Goal: Navigation & Orientation: Go to known website

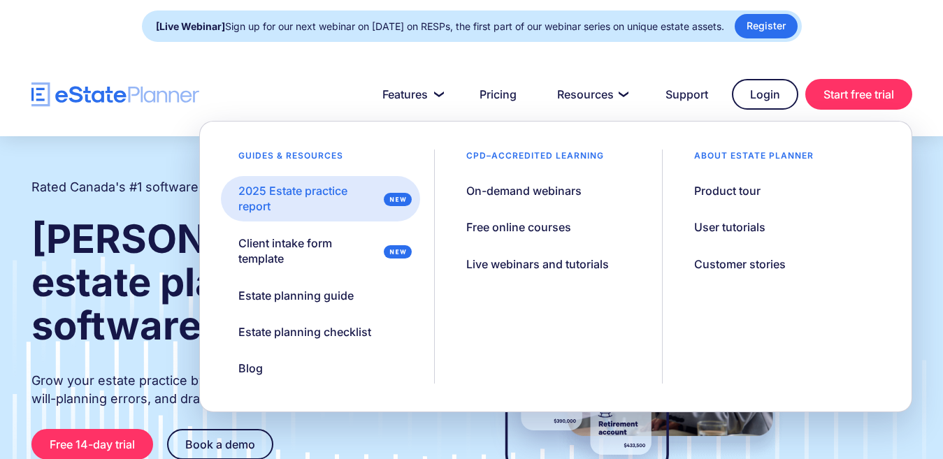
click at [283, 192] on div "2025 Estate practice report" at bounding box center [308, 198] width 140 height 31
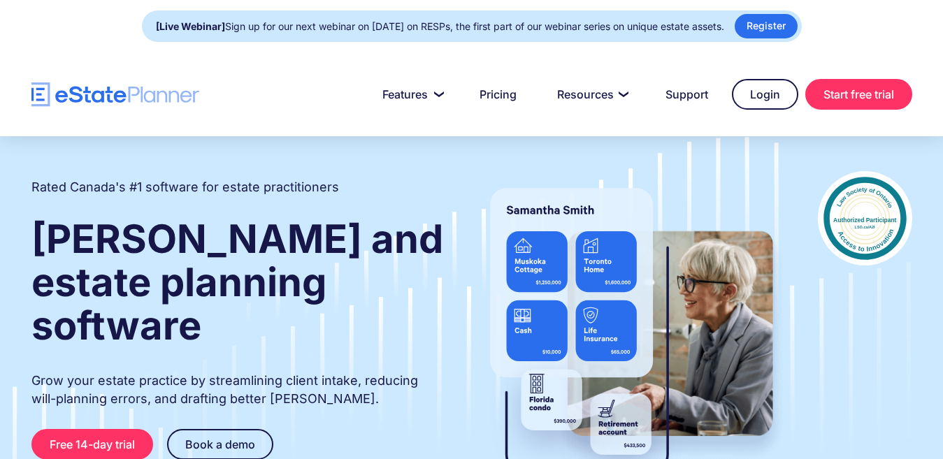
click at [128, 91] on img "home" at bounding box center [115, 94] width 168 height 24
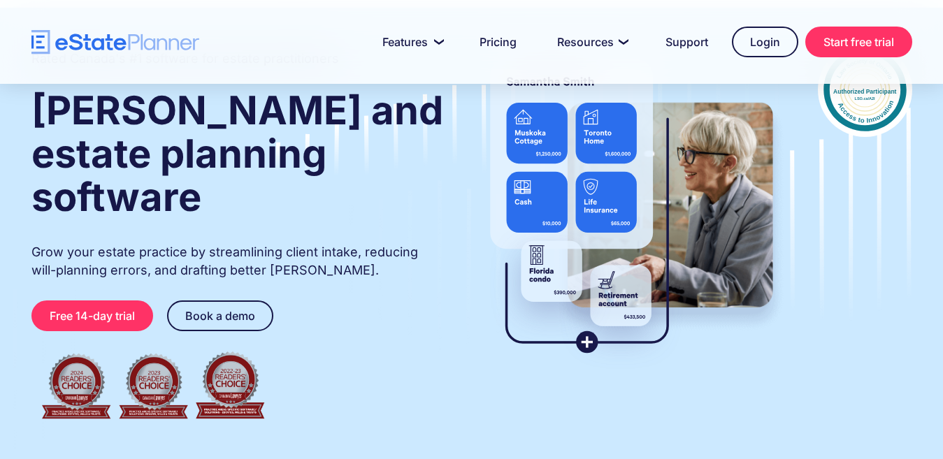
scroll to position [140, 0]
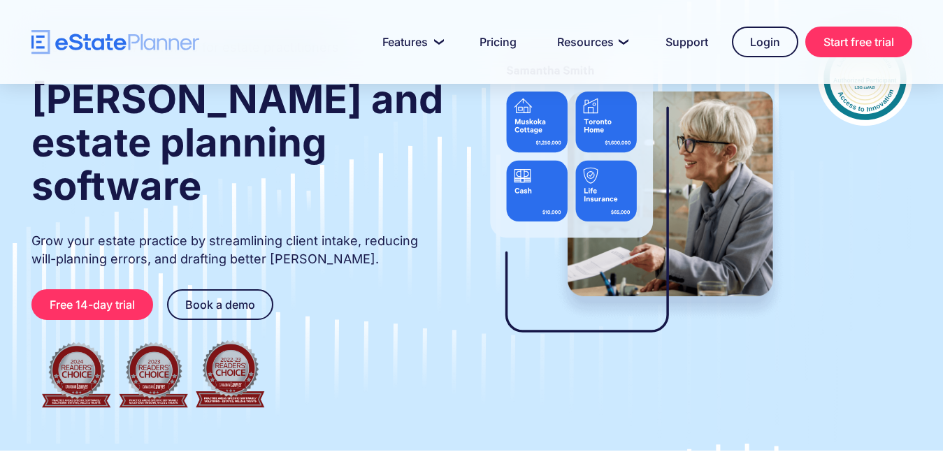
click at [587, 329] on img at bounding box center [631, 195] width 317 height 329
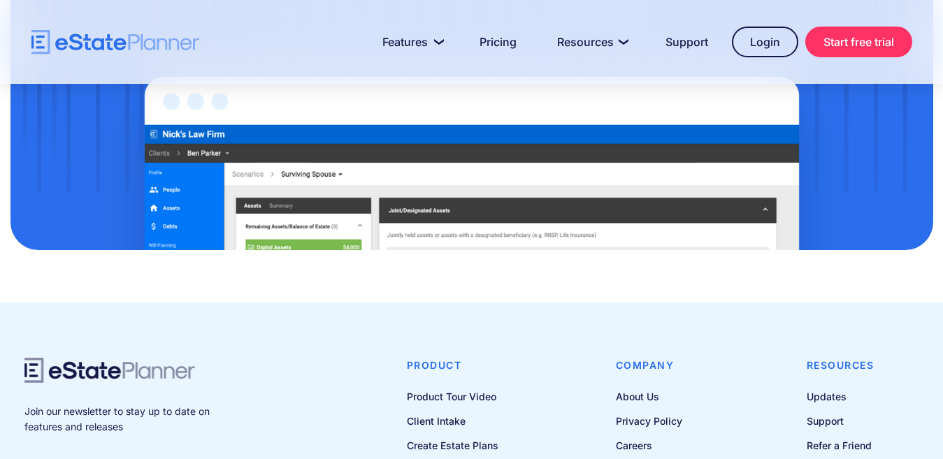
scroll to position [4683, 0]
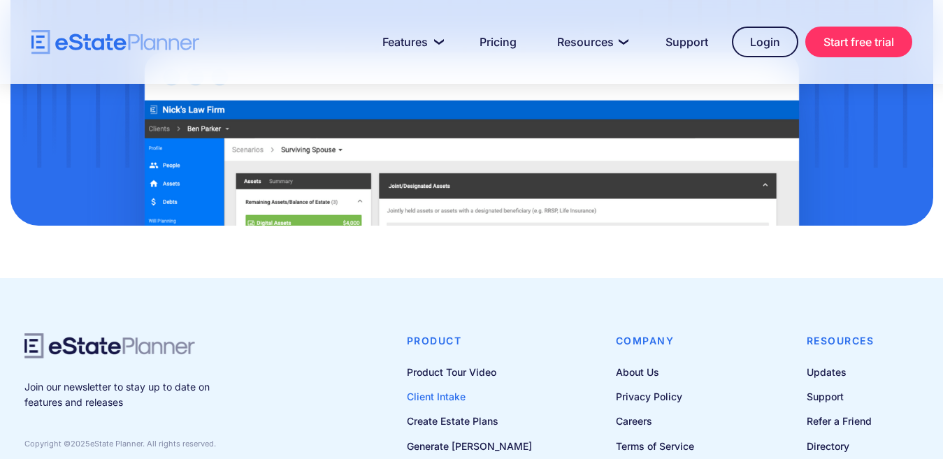
click at [454, 388] on link "Client Intake" at bounding box center [469, 396] width 125 height 17
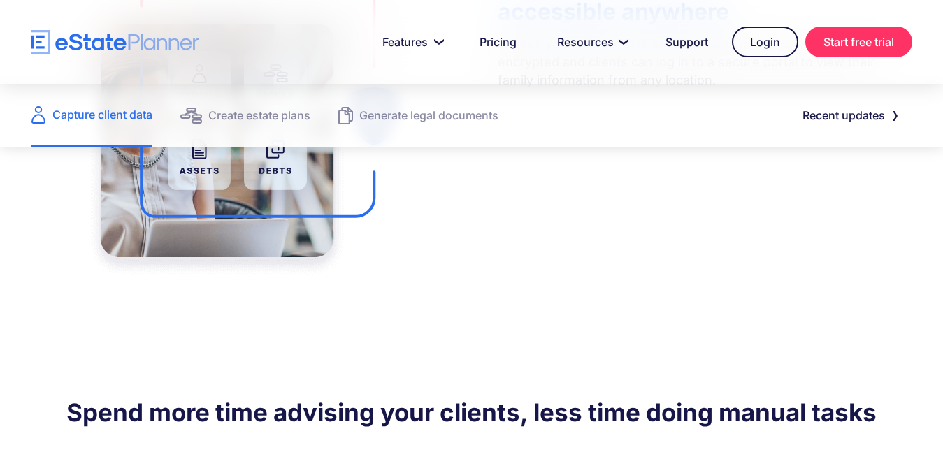
scroll to position [629, 0]
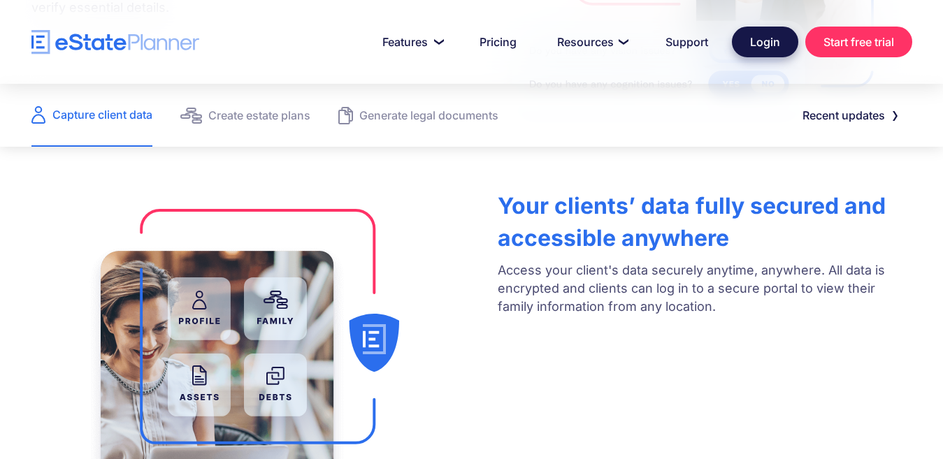
click at [771, 48] on link "Login" at bounding box center [765, 42] width 66 height 31
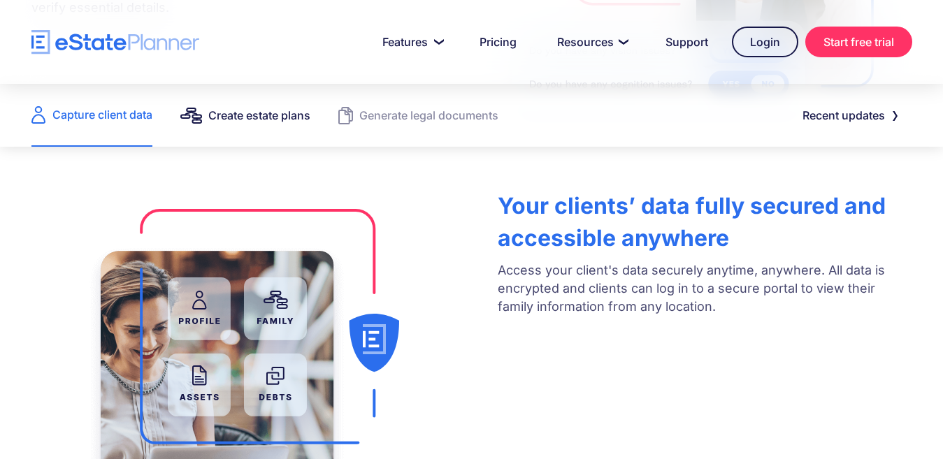
click at [255, 120] on div "Create estate plans" at bounding box center [259, 116] width 102 height 20
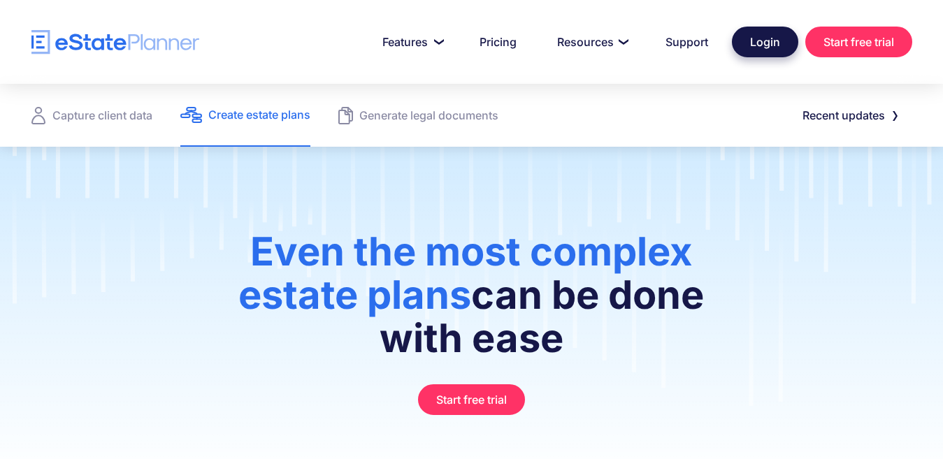
click at [757, 45] on link "Login" at bounding box center [765, 42] width 66 height 31
click at [101, 48] on img "home" at bounding box center [115, 42] width 168 height 24
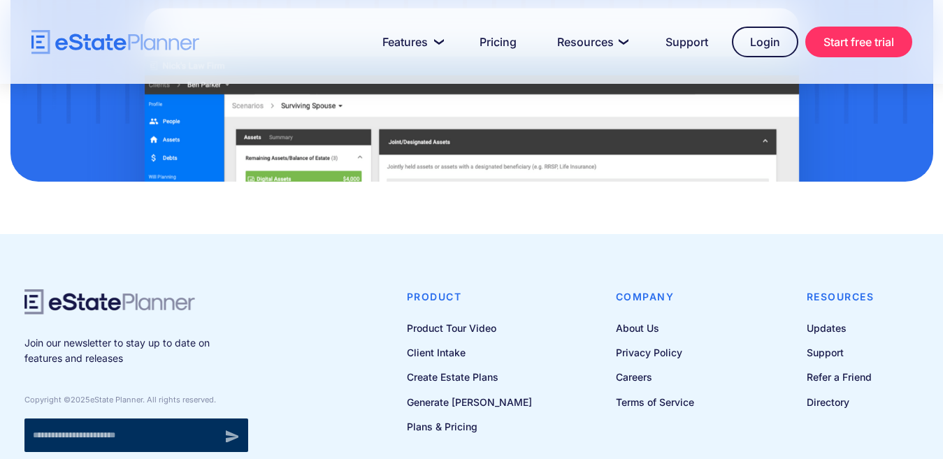
scroll to position [4447, 0]
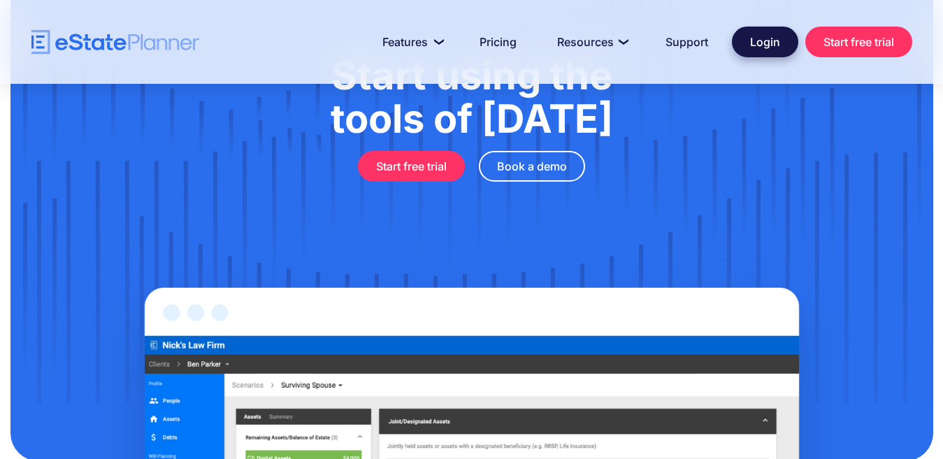
click at [759, 42] on link "Login" at bounding box center [765, 42] width 66 height 31
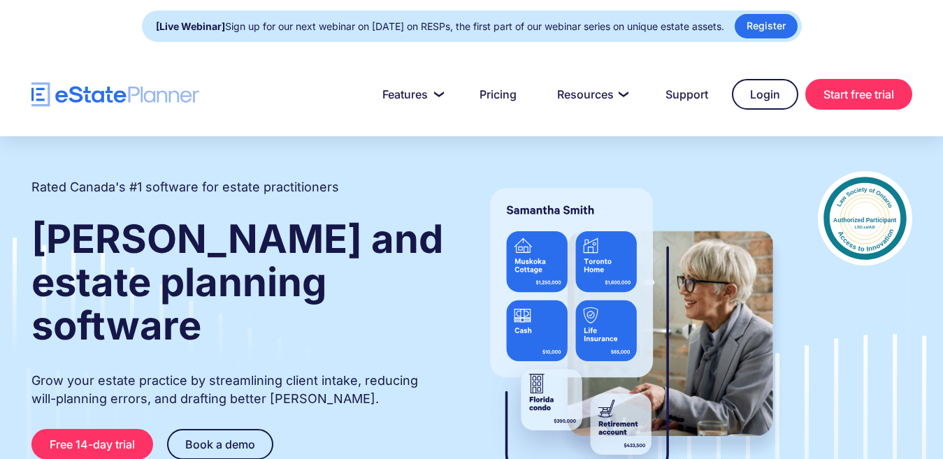
click at [38, 95] on img "home" at bounding box center [115, 94] width 168 height 24
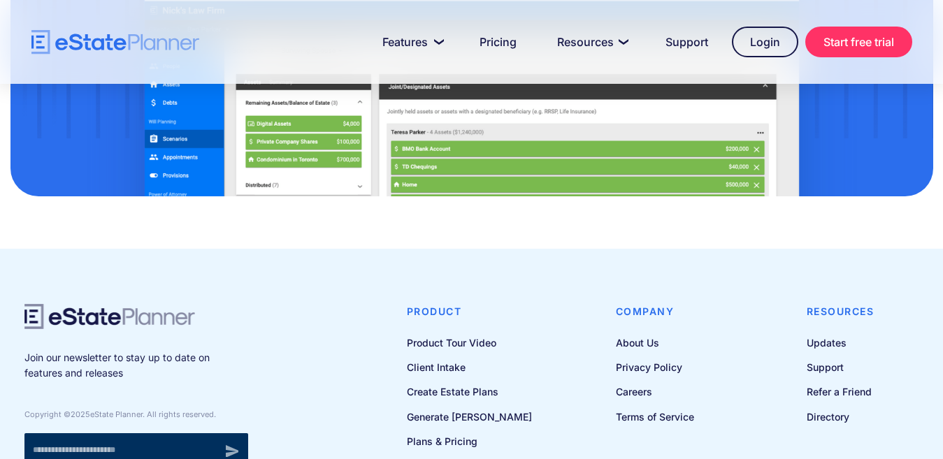
scroll to position [4727, 0]
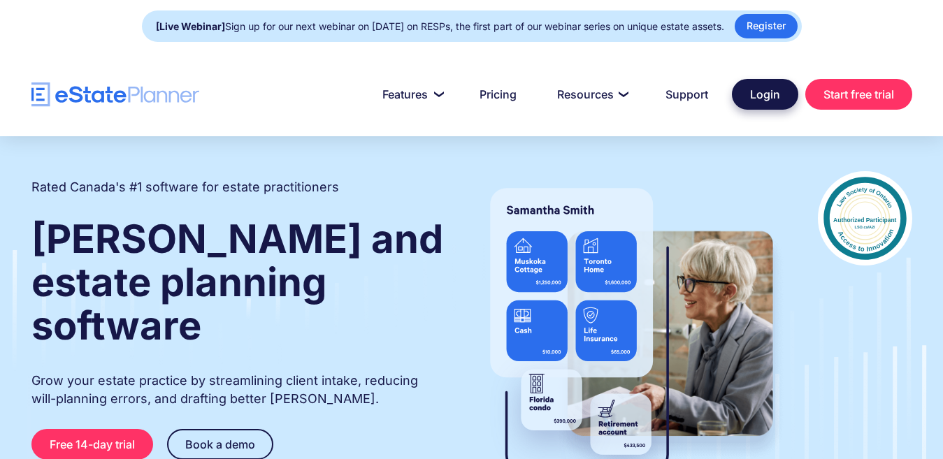
click at [770, 98] on link "Login" at bounding box center [765, 94] width 66 height 31
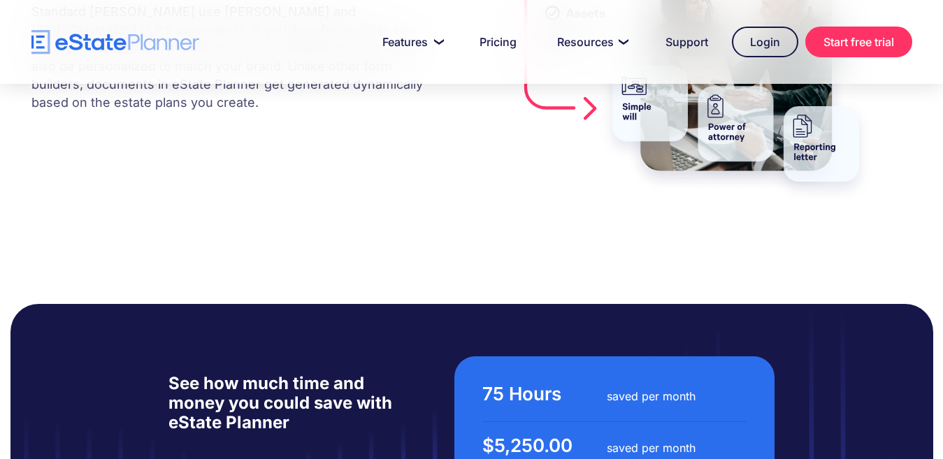
scroll to position [3145, 0]
